Goal: Information Seeking & Learning: Learn about a topic

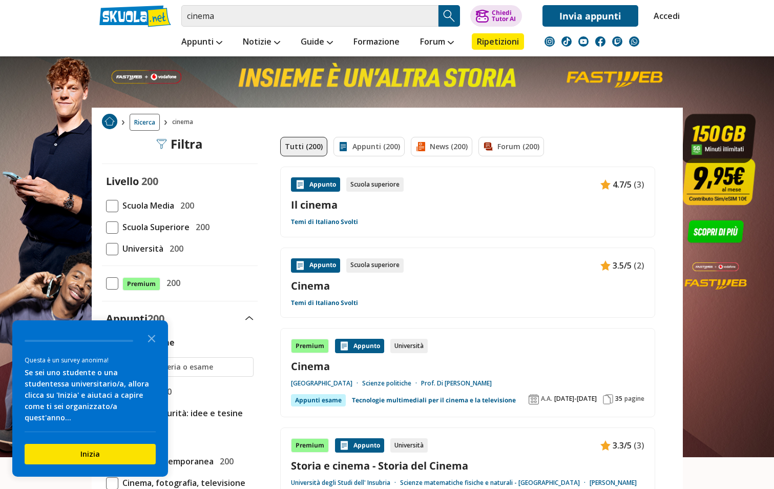
click at [115, 252] on span at bounding box center [112, 249] width 12 height 12
click at [106, 249] on input "Università 200" at bounding box center [106, 249] width 0 height 0
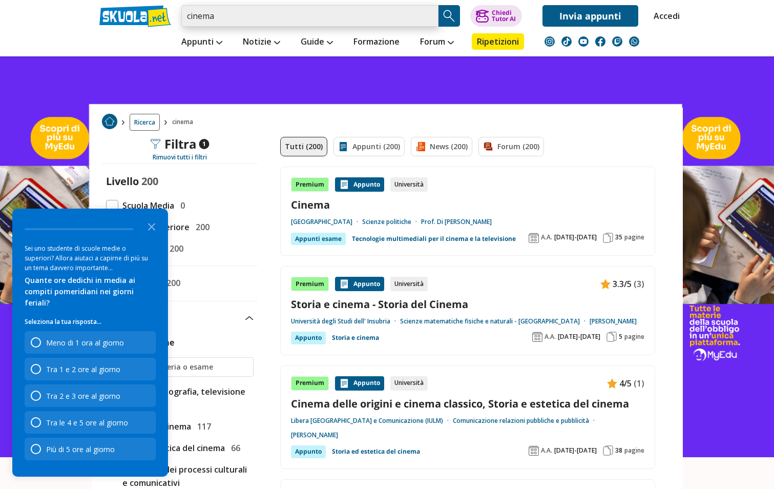
drag, startPoint x: 269, startPoint y: 11, endPoint x: 177, endPoint y: 2, distance: 92.3
click at [177, 2] on div "cinema Trova un tutor esperto su questo argomento Chiedi Tutor AI Invia appunti" at bounding box center [387, 13] width 591 height 27
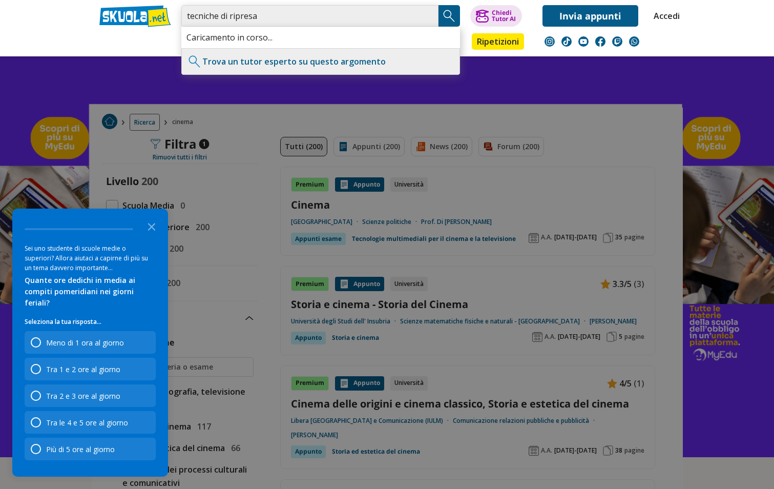
type input "tecniche di ripresa"
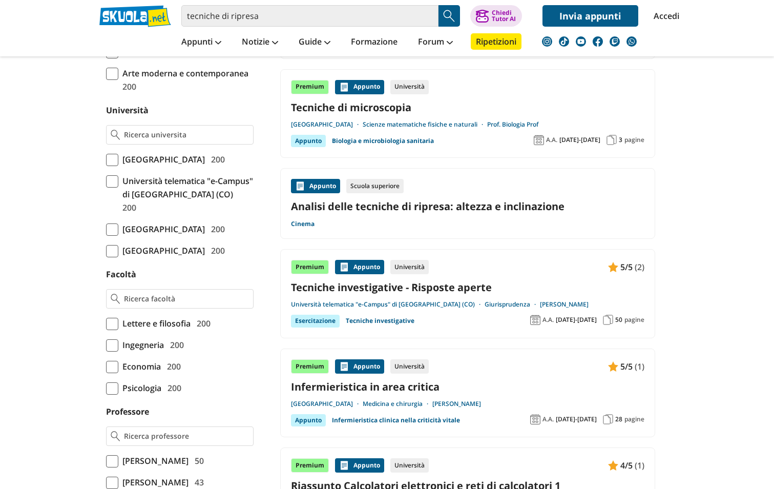
scroll to position [410, 0]
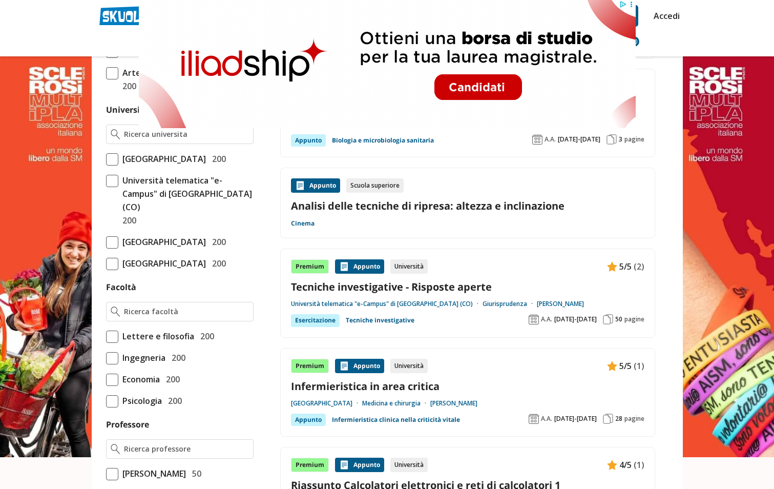
drag, startPoint x: 407, startPoint y: 203, endPoint x: 413, endPoint y: 203, distance: 6.2
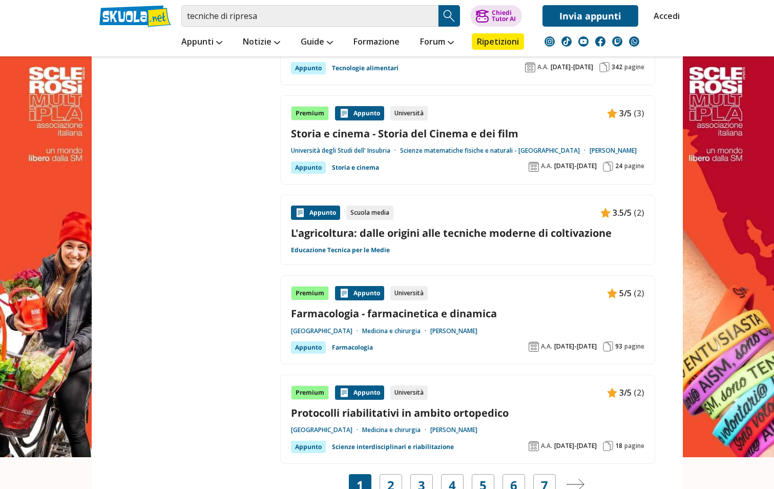
scroll to position [1777, 0]
